Goal: Navigation & Orientation: Understand site structure

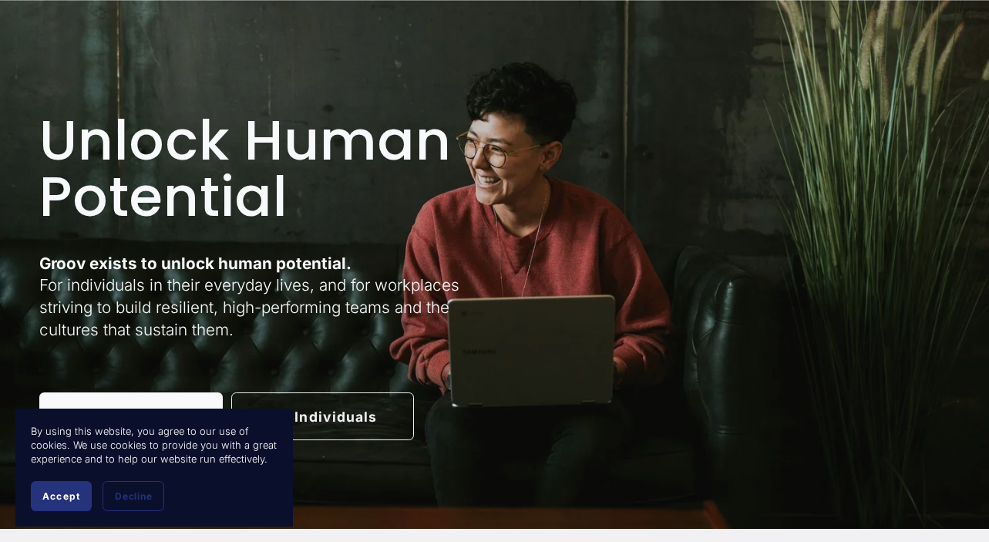
scroll to position [76, 0]
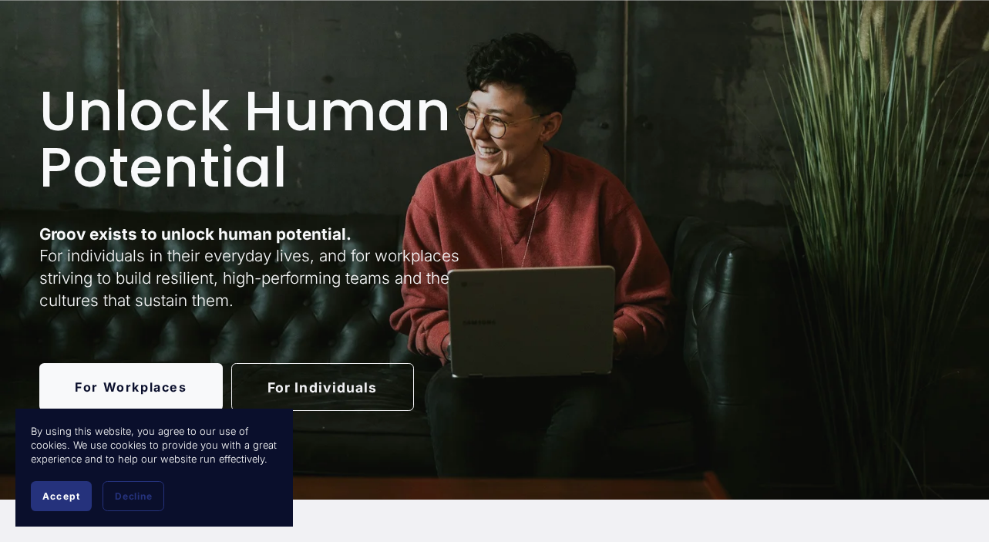
click at [276, 394] on link "For Individuals" at bounding box center [322, 387] width 183 height 48
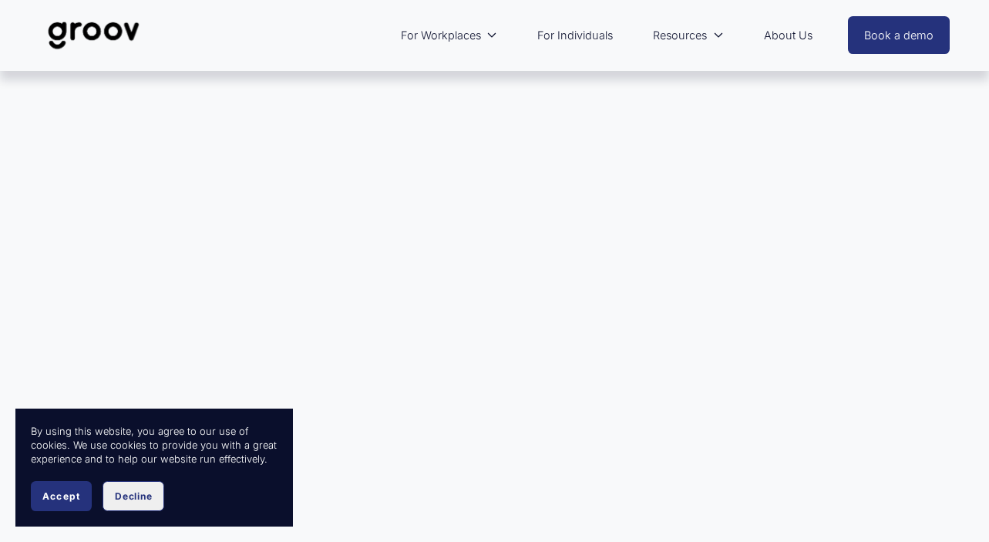
click at [137, 499] on span "Decline" at bounding box center [133, 496] width 37 height 12
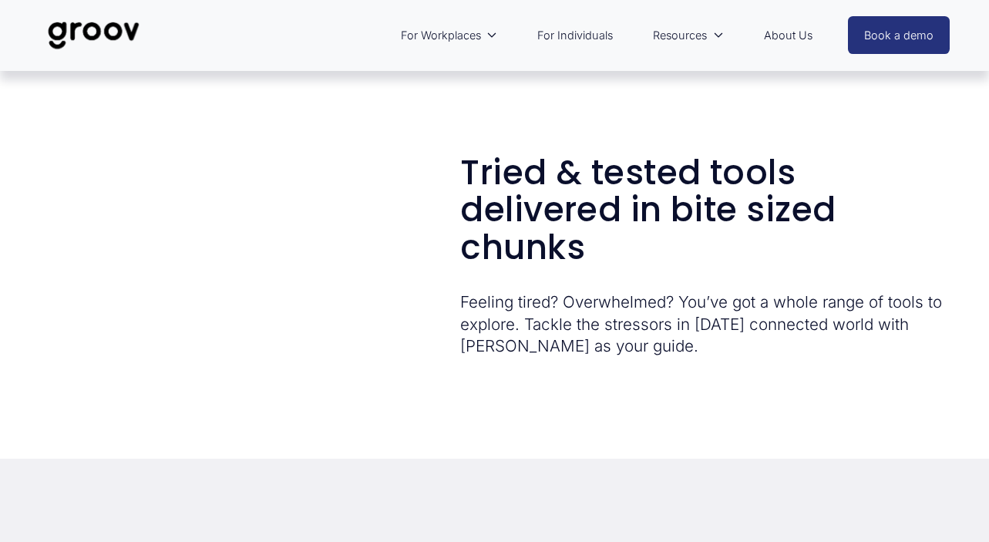
scroll to position [1850, 0]
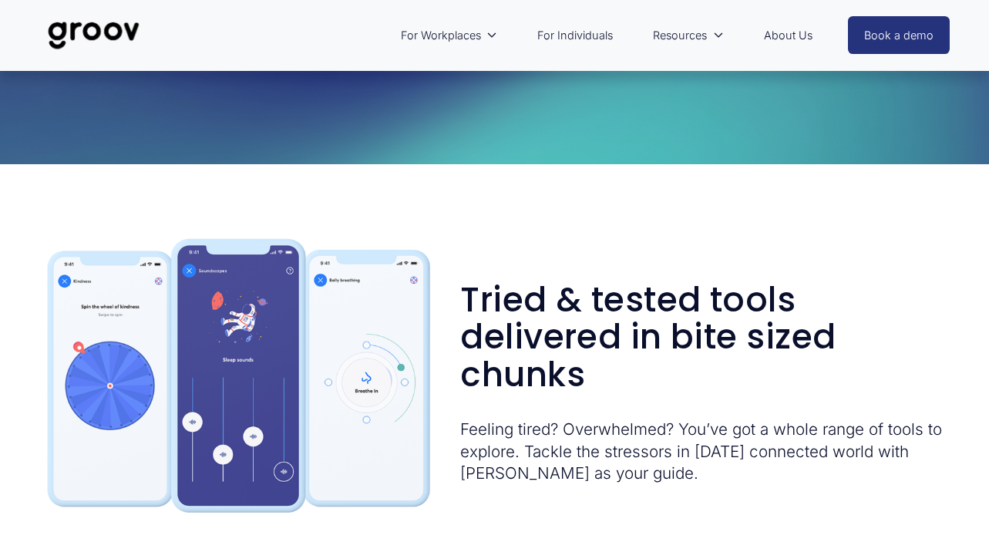
click at [567, 35] on link "For Individuals" at bounding box center [575, 35] width 91 height 35
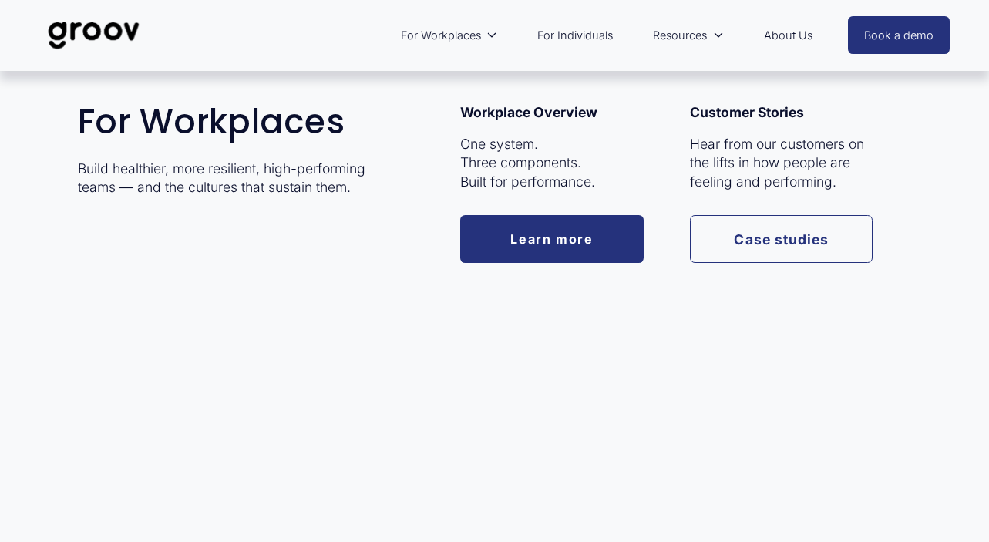
click at [448, 35] on span "For Workplaces" at bounding box center [441, 35] width 80 height 20
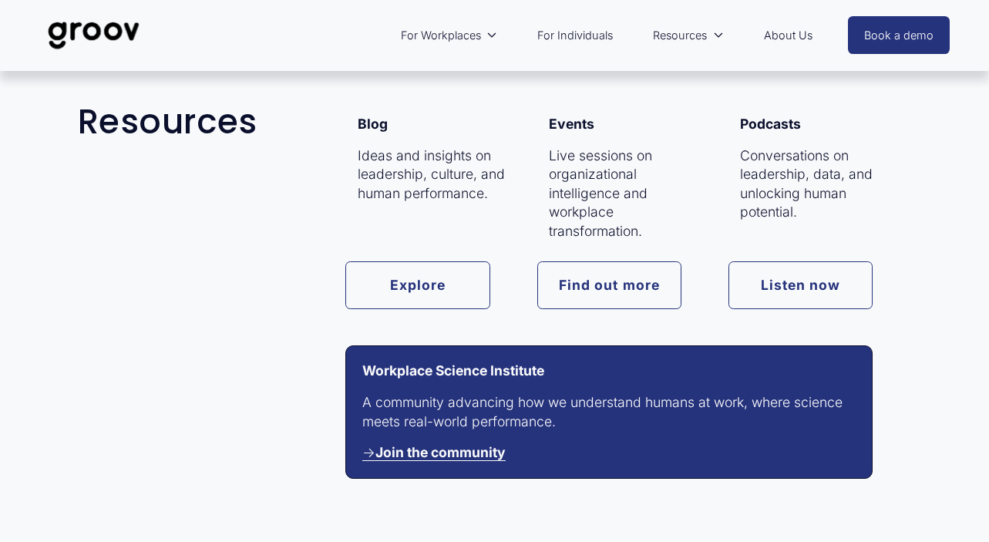
click at [766, 198] on p "Conversations on leadership, data, and unlocking human potential." at bounding box center [820, 184] width 160 height 76
click at [780, 295] on link "Listen now" at bounding box center [801, 285] width 145 height 48
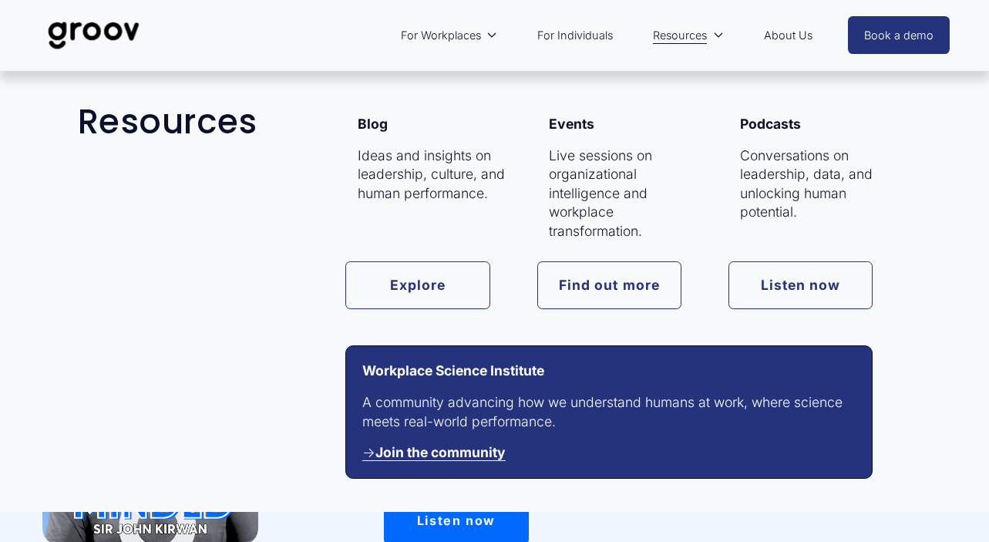
click at [604, 299] on link "Find out more" at bounding box center [609, 285] width 145 height 48
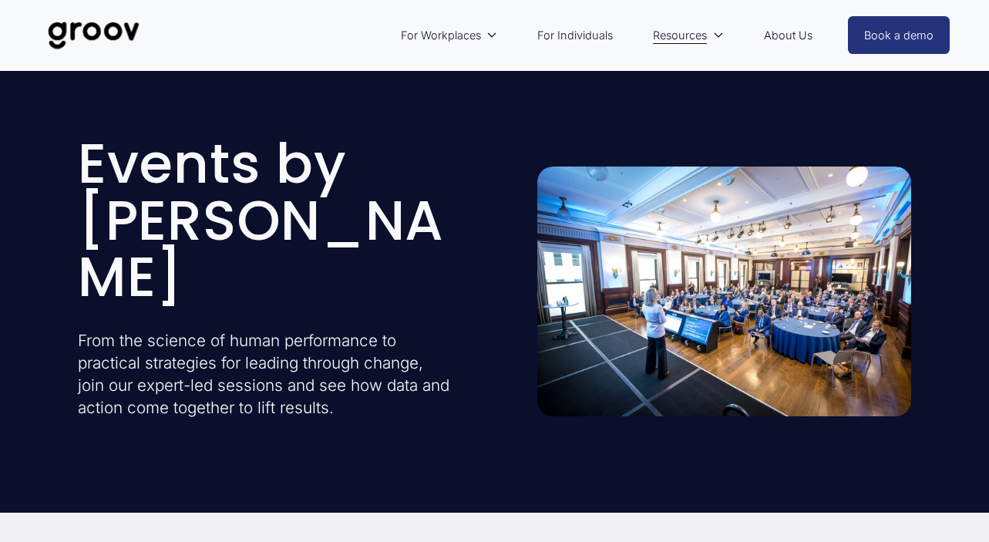
click at [796, 35] on link "About Us" at bounding box center [788, 35] width 64 height 35
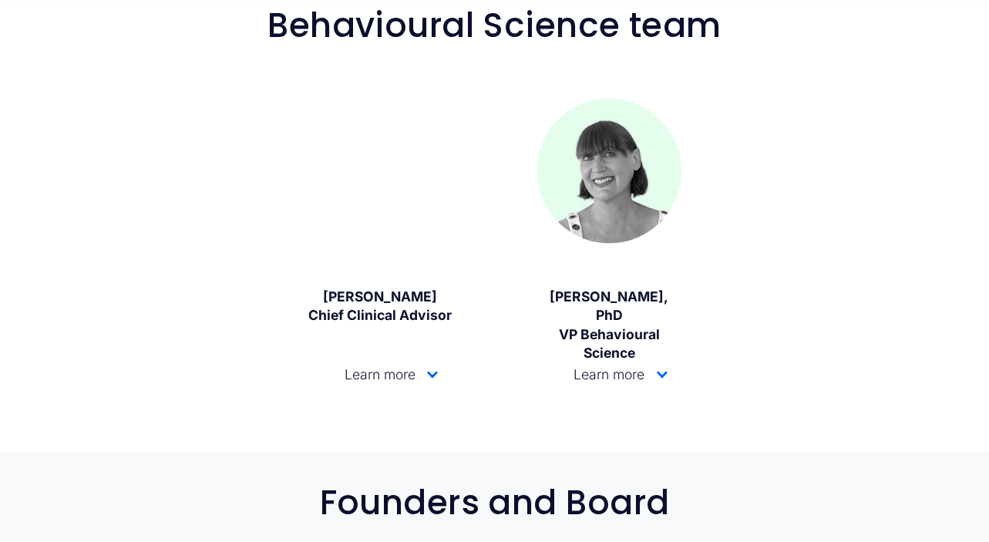
scroll to position [1453, 0]
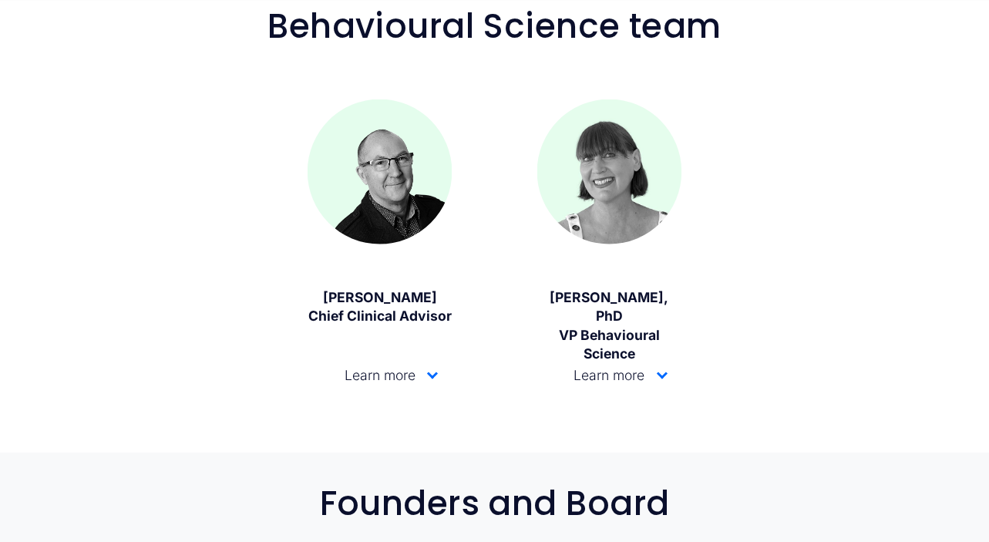
click at [430, 372] on div at bounding box center [432, 373] width 11 height 11
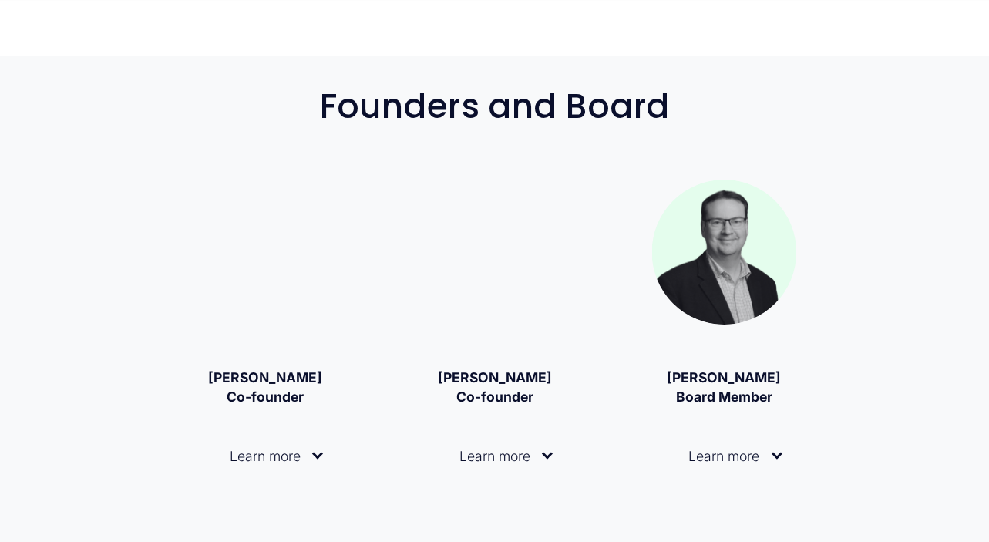
scroll to position [2653, 0]
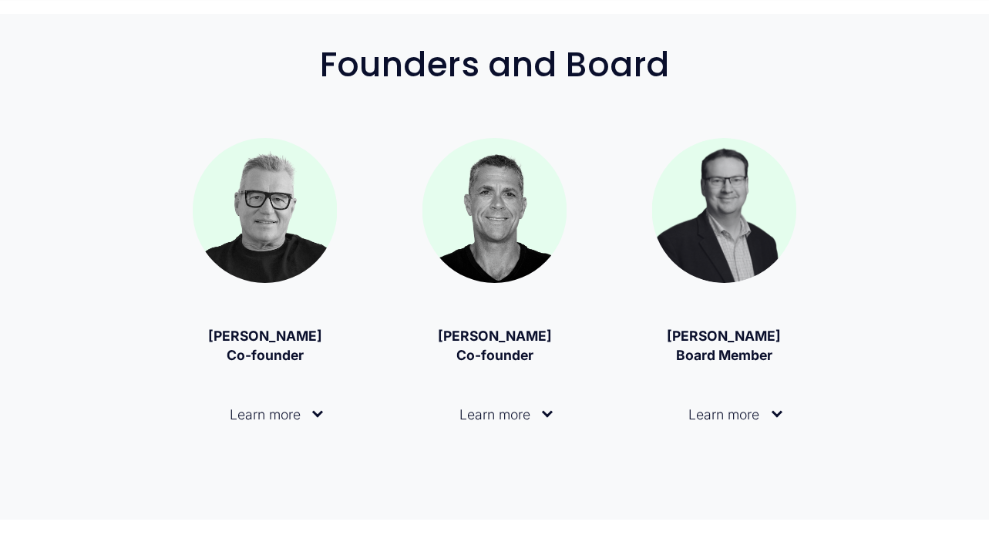
click at [543, 409] on div at bounding box center [547, 414] width 11 height 11
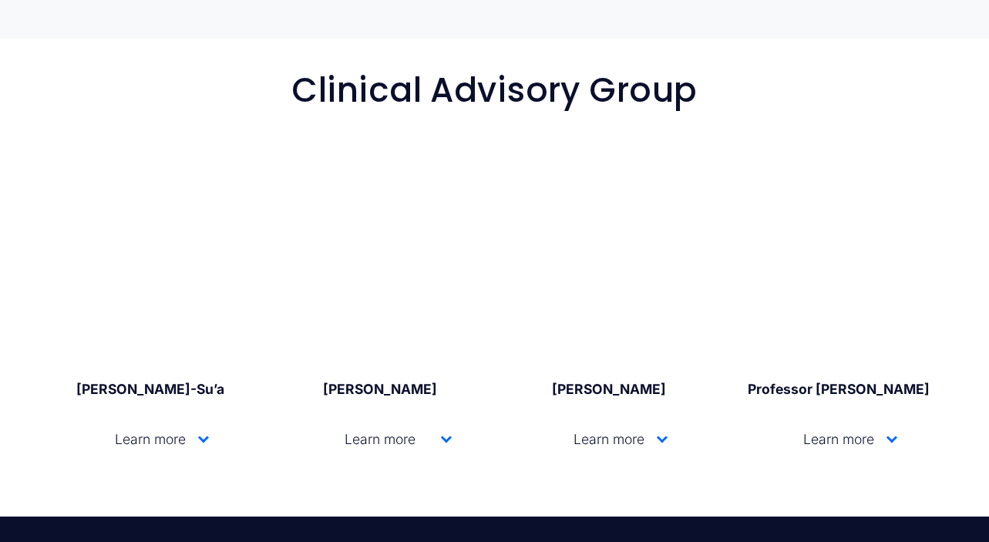
scroll to position [3702, 0]
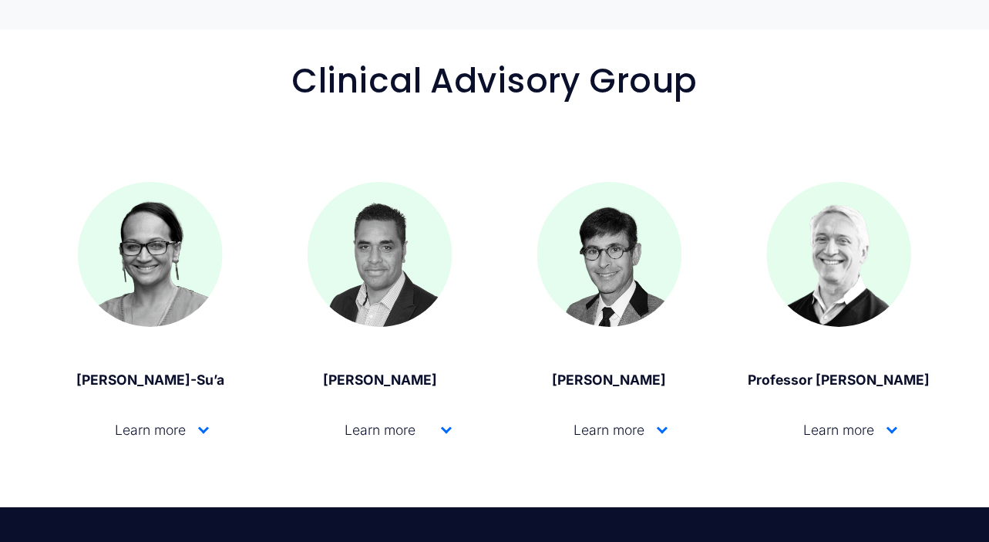
click at [658, 425] on div at bounding box center [662, 430] width 11 height 11
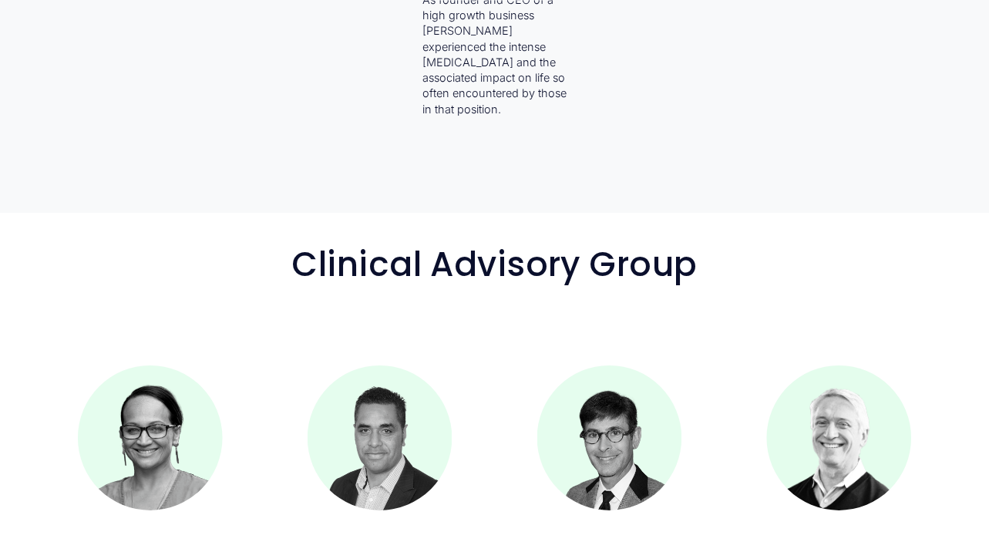
scroll to position [3520, 0]
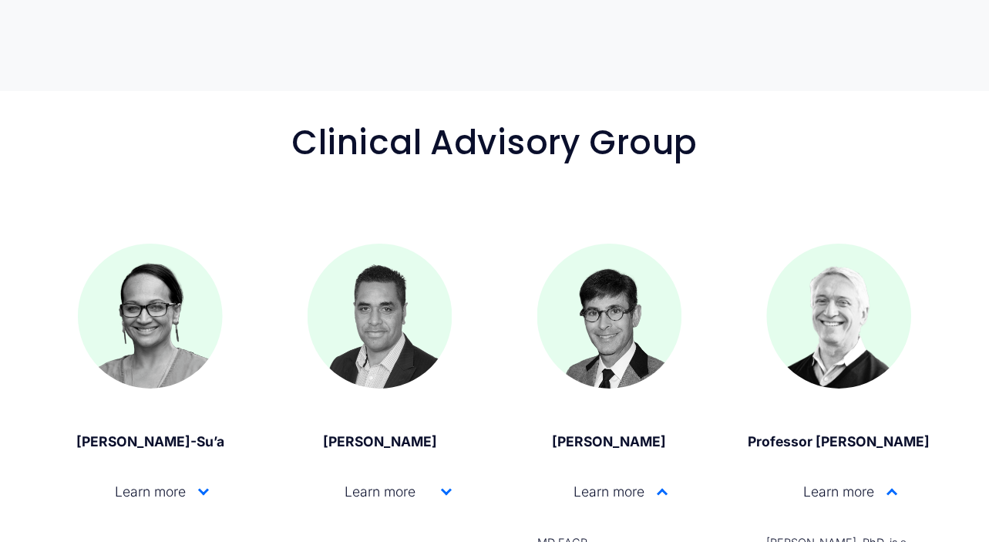
scroll to position [3646, 0]
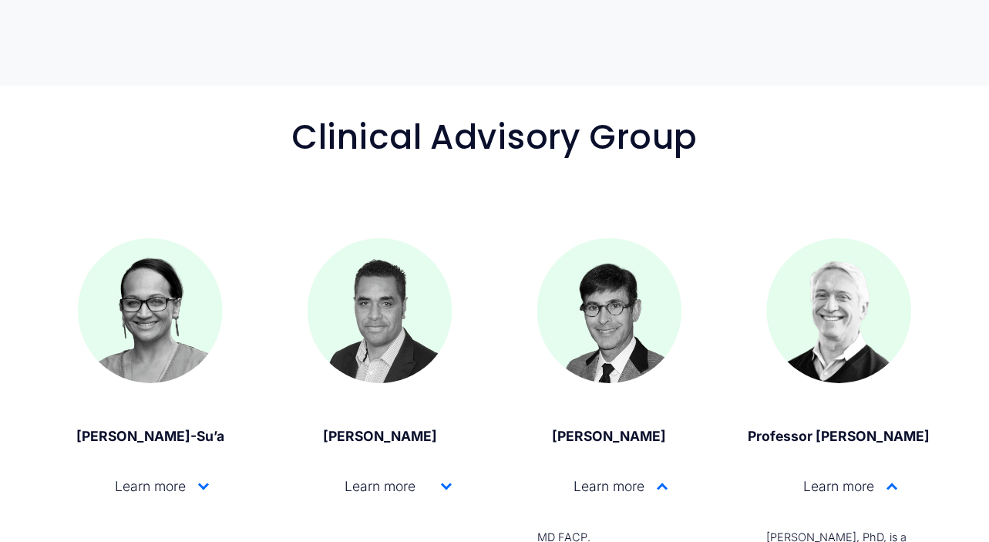
click at [202, 479] on div at bounding box center [203, 484] width 11 height 11
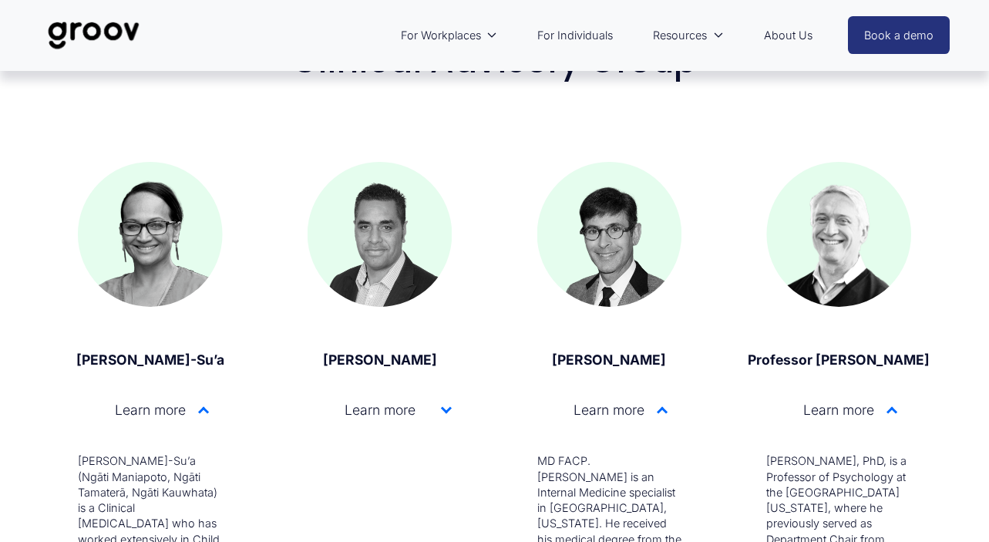
scroll to position [3730, 0]
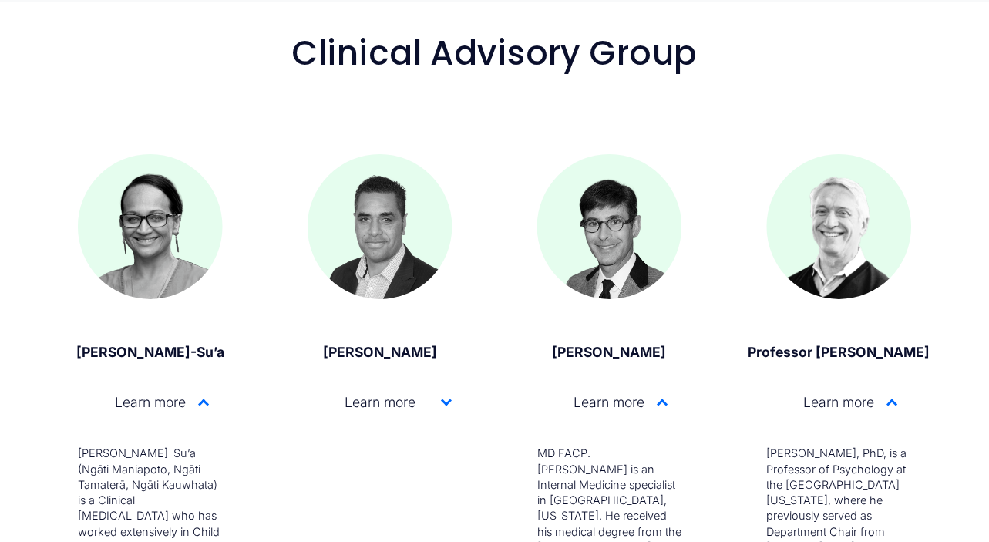
click at [443, 397] on div at bounding box center [446, 402] width 11 height 11
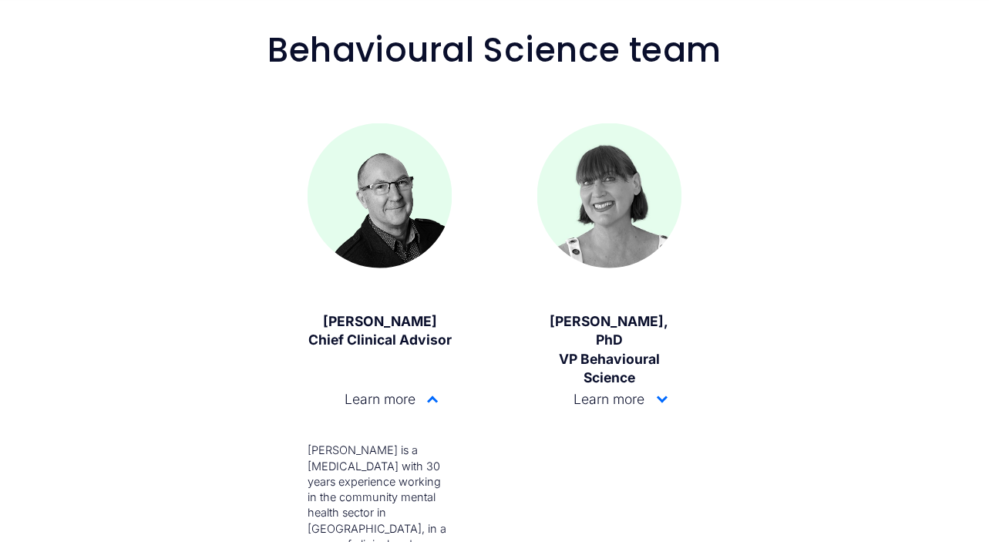
scroll to position [1453, 0]
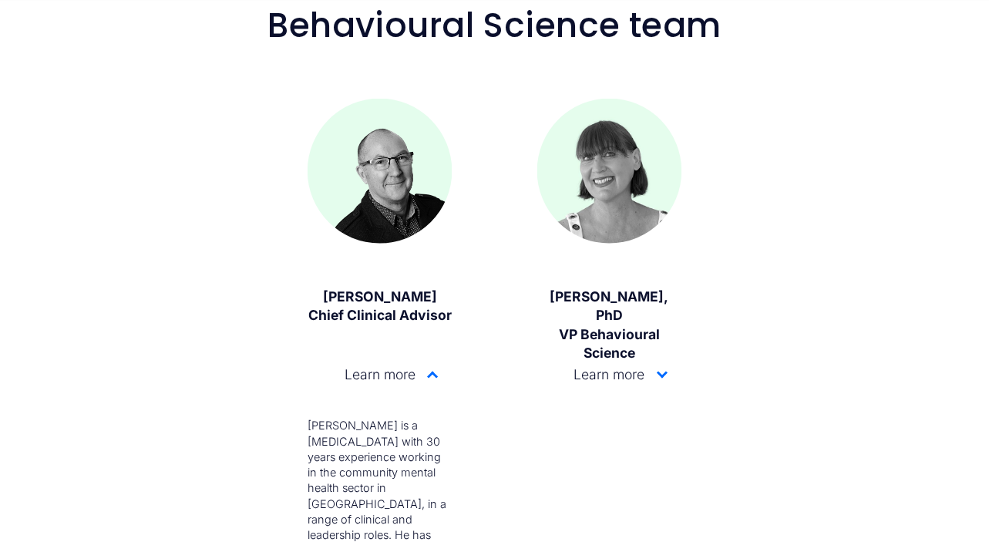
click at [661, 373] on div at bounding box center [662, 372] width 11 height 11
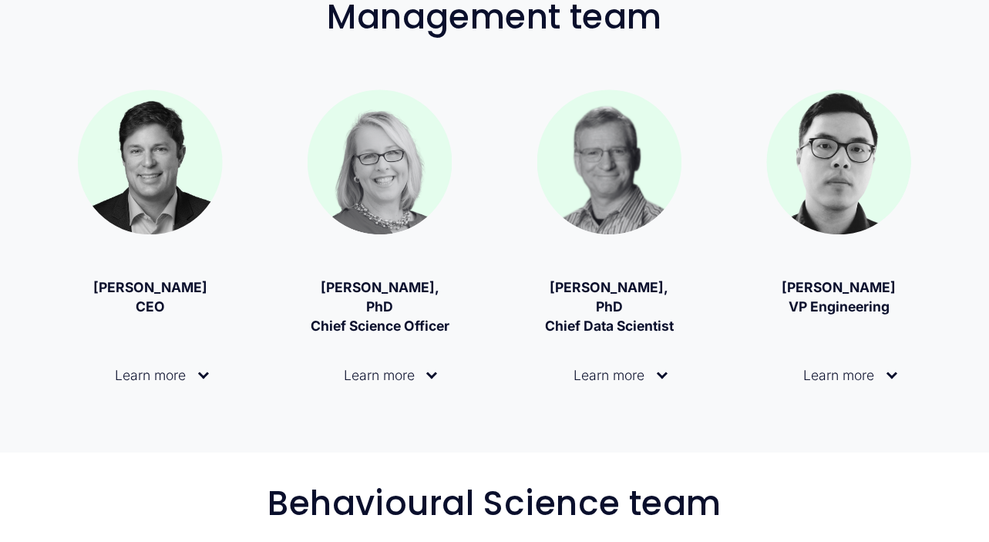
scroll to position [976, 0]
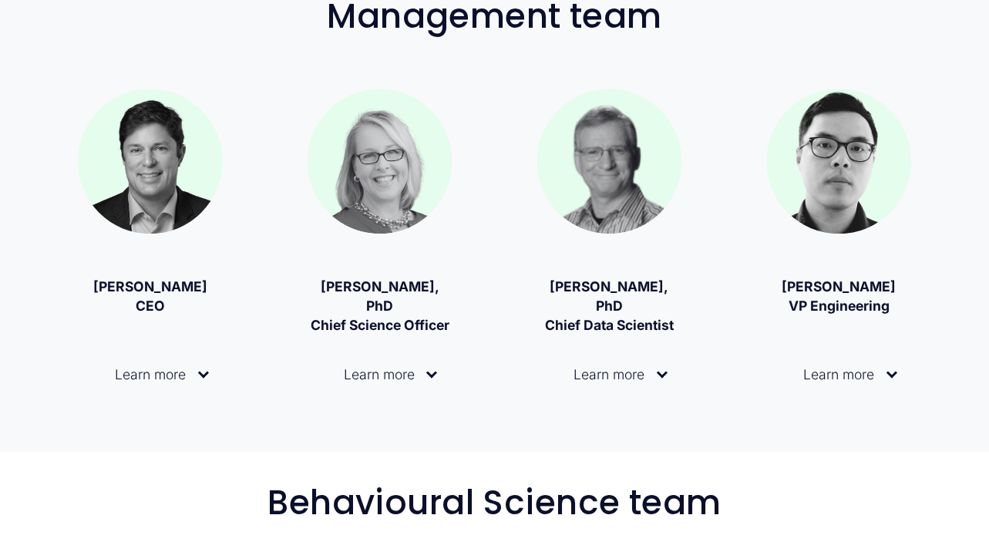
click at [201, 372] on div at bounding box center [203, 372] width 11 height 11
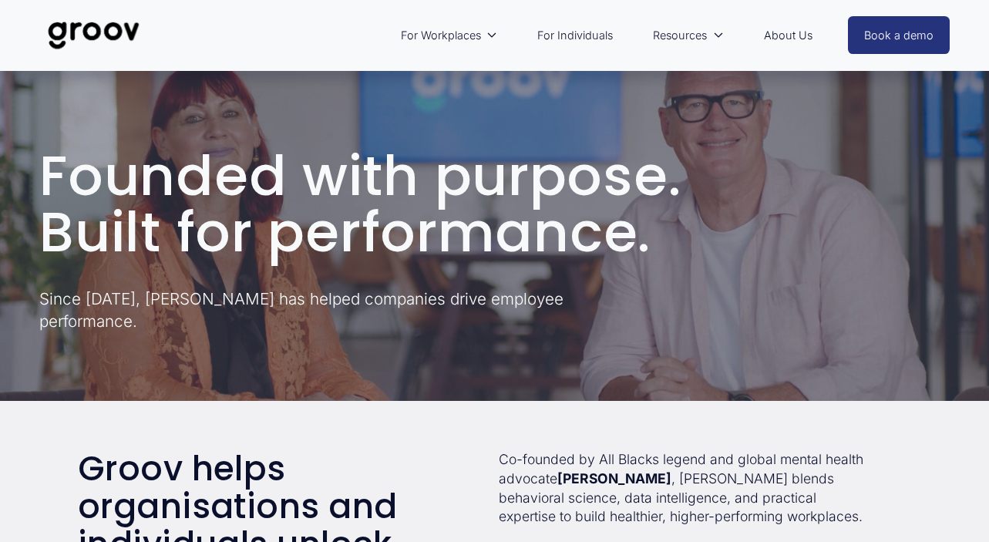
scroll to position [0, 0]
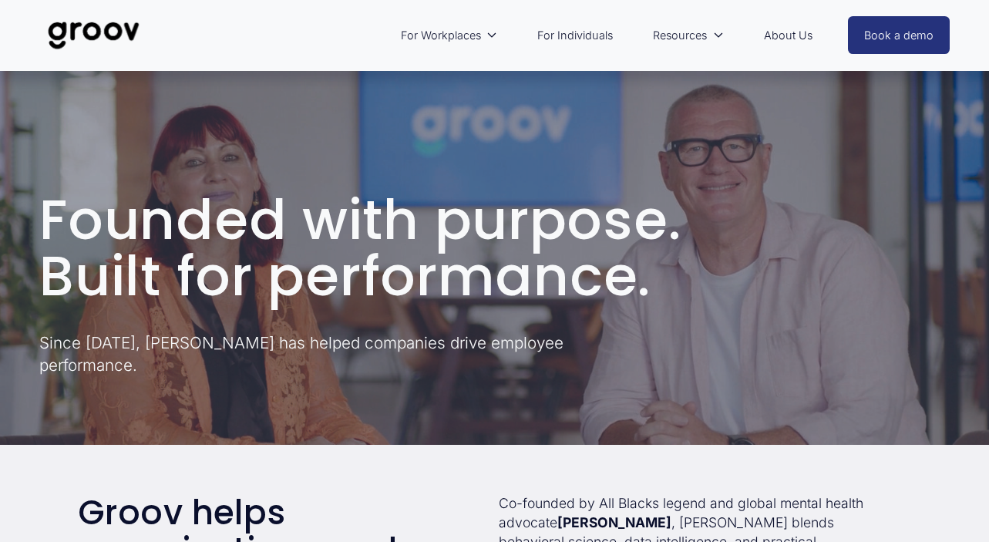
click at [89, 33] on img at bounding box center [93, 35] width 109 height 51
